Goal: Task Accomplishment & Management: Manage account settings

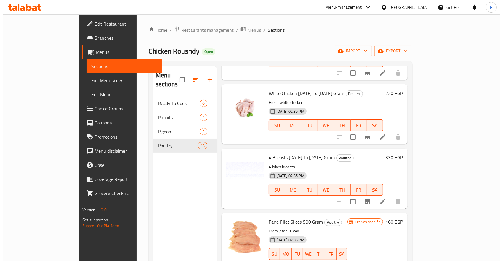
scroll to position [293, 0]
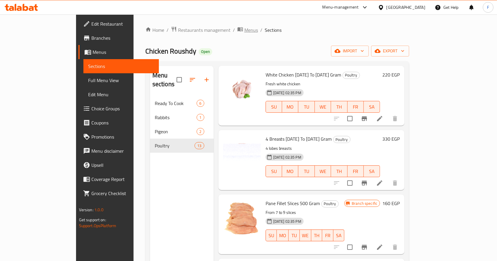
click at [244, 31] on span "Menus" at bounding box center [251, 30] width 14 height 7
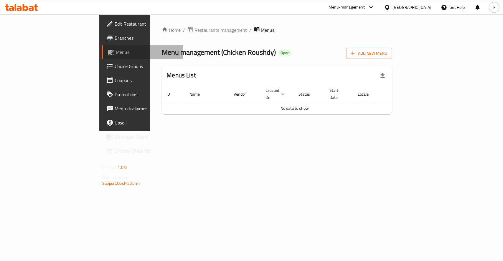
click at [116, 55] on span "Menus" at bounding box center [147, 52] width 63 height 7
click at [195, 29] on span "Restaurants management" at bounding box center [221, 30] width 52 height 7
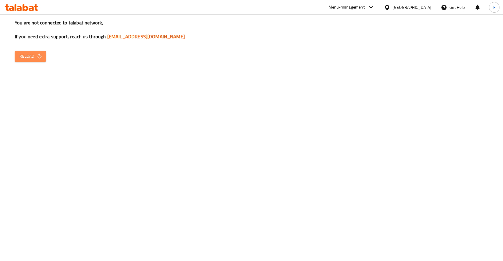
click at [31, 60] on span "Reload" at bounding box center [30, 56] width 22 height 7
